Goal: Task Accomplishment & Management: Manage account settings

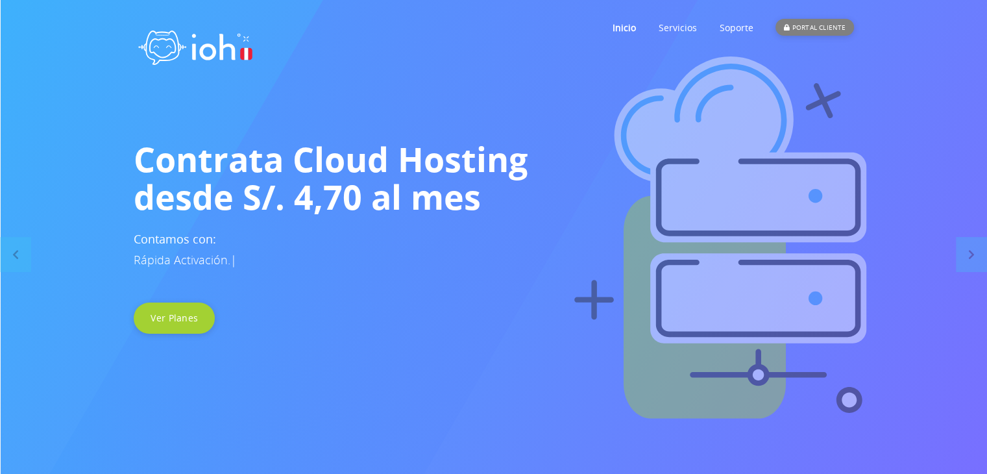
click at [810, 29] on div "PORTAL CLIENTE" at bounding box center [814, 27] width 78 height 17
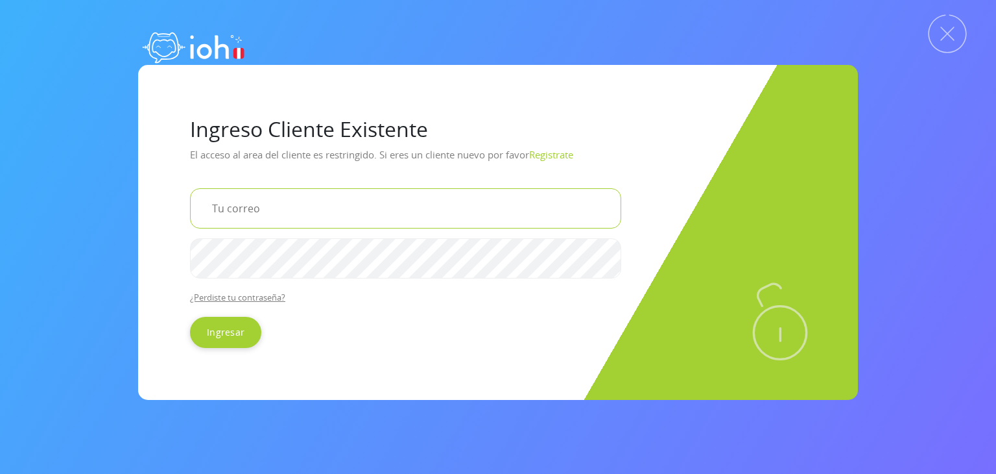
click at [337, 203] on input "email" at bounding box center [405, 208] width 431 height 40
type input "[EMAIL_ADDRESS][DOMAIN_NAME]"
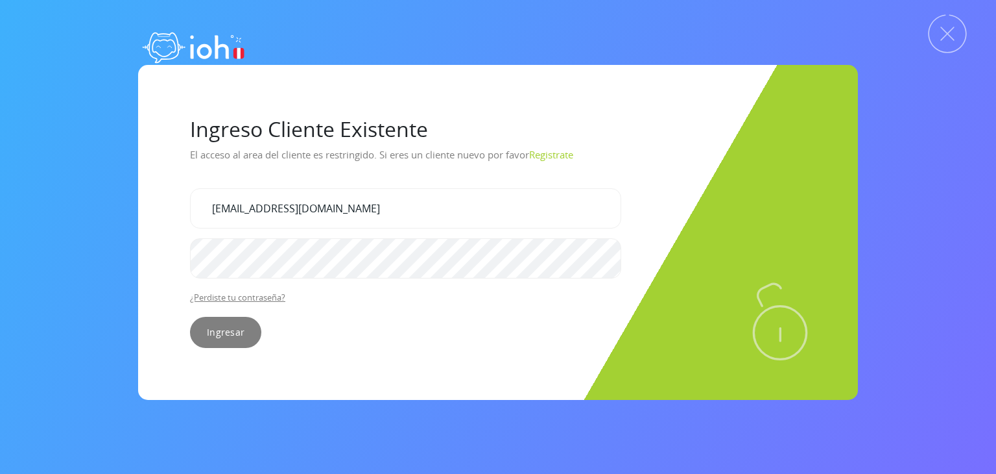
click at [243, 332] on input "Ingresar" at bounding box center [225, 332] width 71 height 31
